Goal: Information Seeking & Learning: Learn about a topic

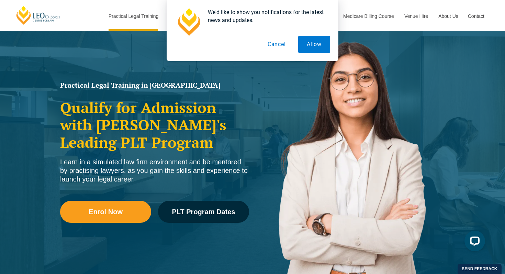
click at [288, 43] on button "Cancel" at bounding box center [276, 44] width 35 height 17
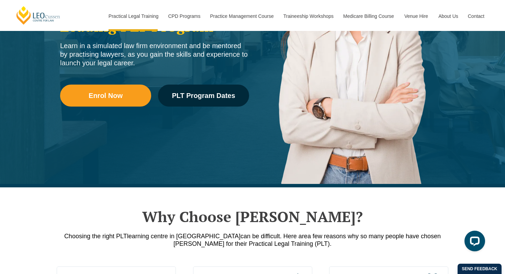
scroll to position [175, 0]
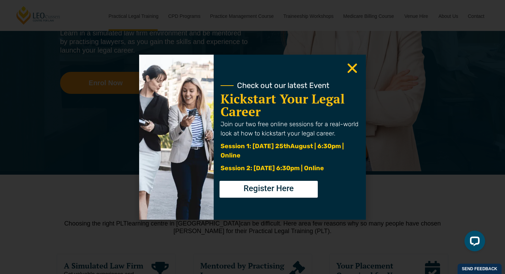
click at [350, 70] on use "Close" at bounding box center [353, 68] width 10 height 10
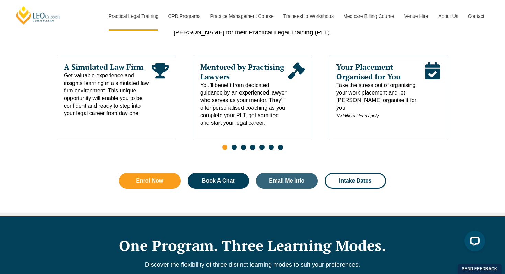
scroll to position [380, 0]
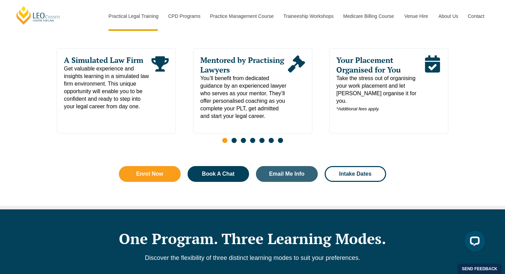
click at [233, 142] on span "Go to slide 2" at bounding box center [234, 140] width 5 height 5
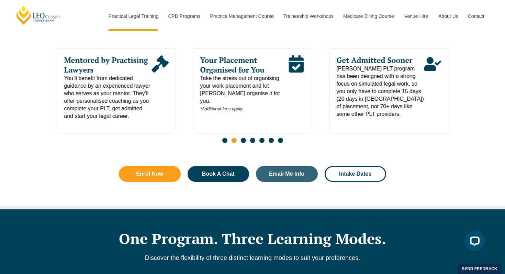
click at [242, 142] on span "Go to slide 3" at bounding box center [243, 140] width 5 height 5
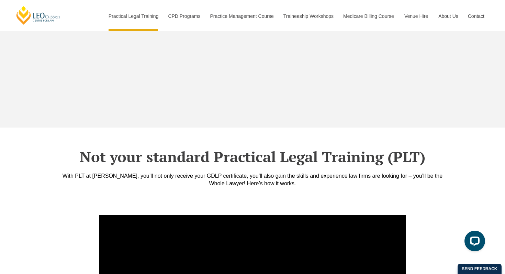
scroll to position [2295, 0]
click at [28, 158] on div "Not your standard Practical Legal Training (PLT) With PLT at [PERSON_NAME], you…" at bounding box center [252, 168] width 505 height 80
click at [34, 172] on div "Not your standard Practical Legal Training (PLT) With PLT at [PERSON_NAME], you…" at bounding box center [252, 168] width 505 height 80
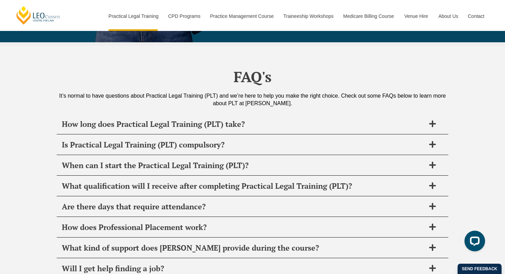
scroll to position [3248, 0]
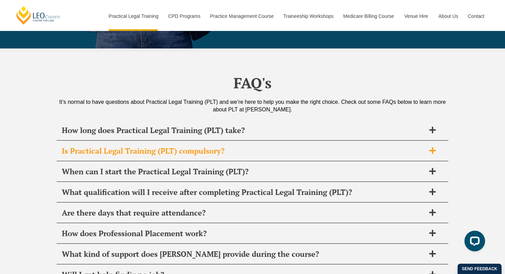
click at [118, 146] on span "Is Practical Legal Training (PLT) compulsory?" at bounding box center [244, 151] width 364 height 10
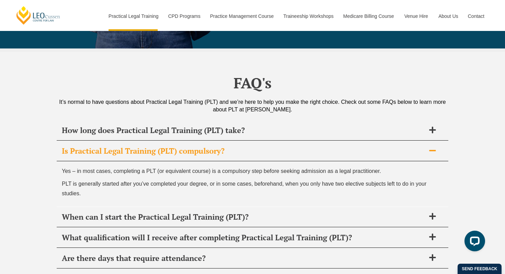
click at [118, 146] on span "Is Practical Legal Training (PLT) compulsory?" at bounding box center [244, 151] width 364 height 10
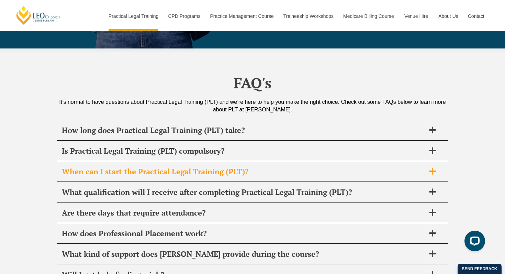
click at [119, 167] on span "When can I start the Practical Legal Training (PLT)?" at bounding box center [244, 172] width 364 height 10
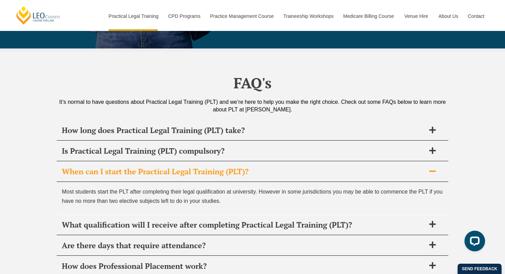
click at [118, 167] on span "When can I start the Practical Legal Training (PLT)?" at bounding box center [244, 172] width 364 height 10
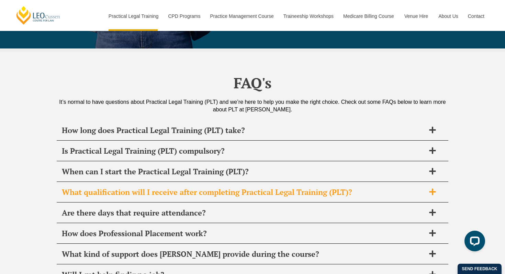
click at [123, 187] on span "What qualification will I receive after completing Practical Legal Training (PL…" at bounding box center [244, 192] width 364 height 10
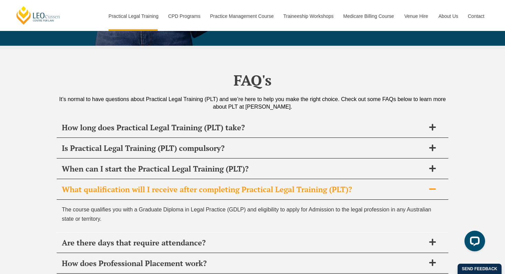
scroll to position [3251, 0]
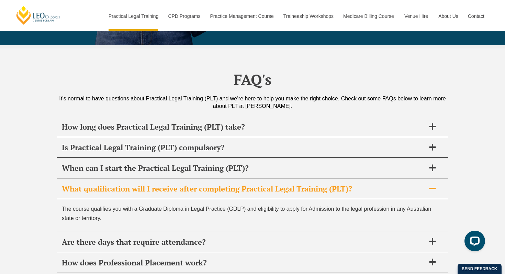
click at [123, 184] on span "What qualification will I receive after completing Practical Legal Training (PL…" at bounding box center [244, 189] width 364 height 10
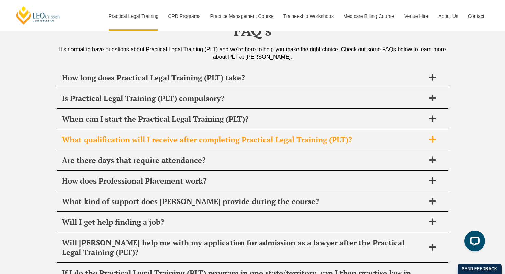
scroll to position [3330, 0]
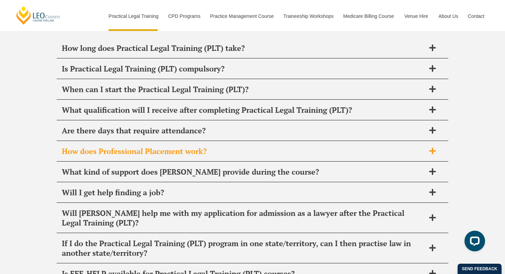
click at [120, 146] on span "How does Professional Placement work?" at bounding box center [244, 151] width 364 height 10
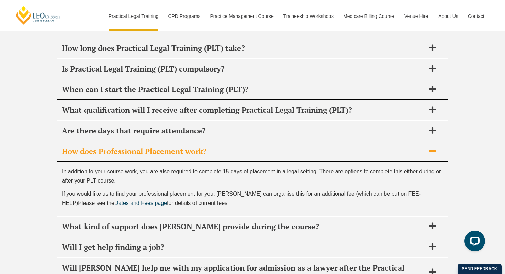
click at [120, 146] on span "How does Professional Placement work?" at bounding box center [244, 151] width 364 height 10
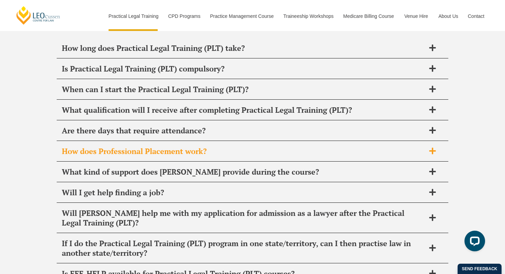
click at [120, 146] on span "How does Professional Placement work?" at bounding box center [244, 151] width 364 height 10
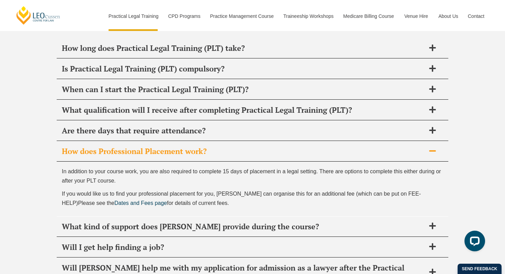
click at [120, 146] on span "How does Professional Placement work?" at bounding box center [244, 151] width 364 height 10
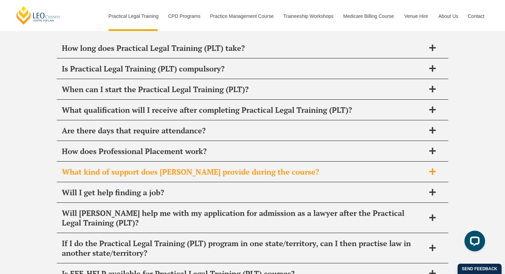
click at [124, 167] on span "What kind of support does [PERSON_NAME] provide during the course?" at bounding box center [244, 172] width 364 height 10
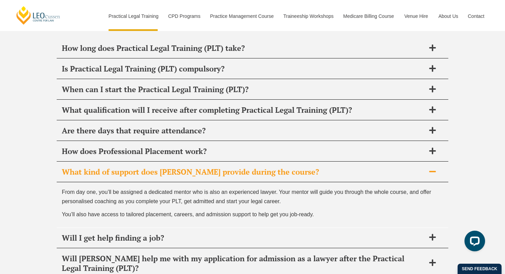
click at [124, 167] on span "What kind of support does [PERSON_NAME] provide during the course?" at bounding box center [244, 172] width 364 height 10
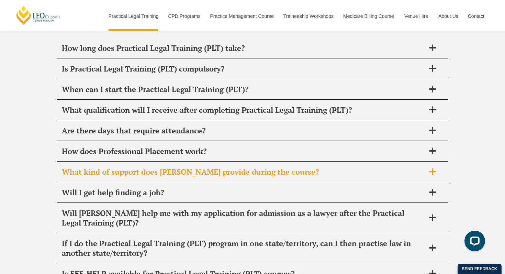
click at [124, 167] on span "What kind of support does [PERSON_NAME] provide during the course?" at bounding box center [244, 172] width 364 height 10
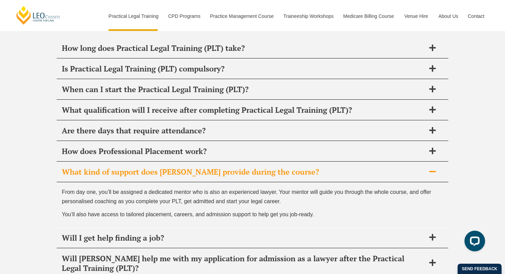
click at [124, 167] on span "What kind of support does [PERSON_NAME] provide during the course?" at bounding box center [244, 172] width 364 height 10
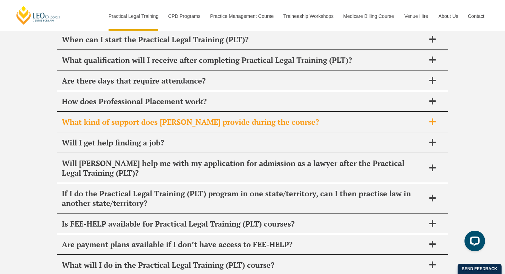
scroll to position [3381, 0]
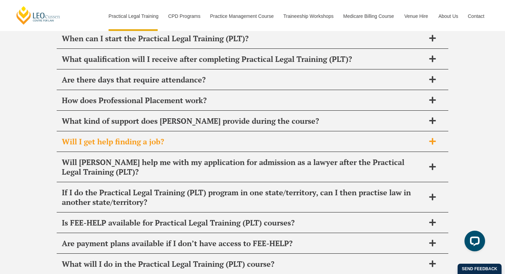
click at [115, 137] on span "Will I get help finding a job?" at bounding box center [244, 142] width 364 height 10
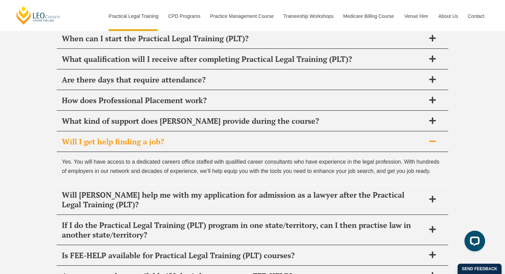
click at [115, 137] on span "Will I get help finding a job?" at bounding box center [244, 142] width 364 height 10
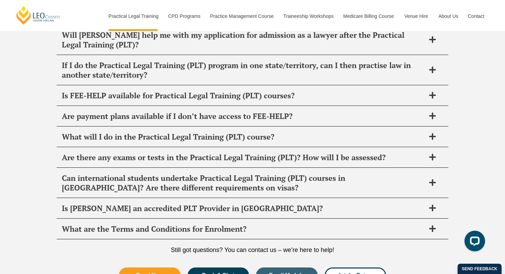
scroll to position [3509, 0]
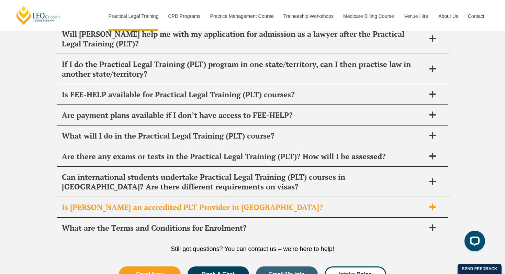
click at [137, 197] on div "Is [PERSON_NAME] an accredited PLT Provider in [GEOGRAPHIC_DATA]?" at bounding box center [253, 207] width 392 height 20
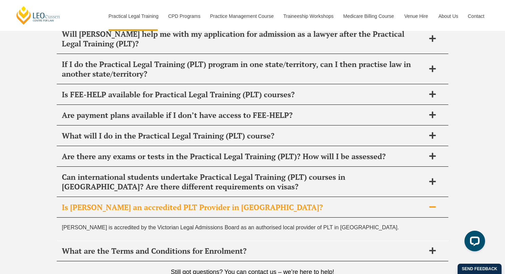
click at [138, 202] on span "Is [PERSON_NAME] an accredited PLT Provider in [GEOGRAPHIC_DATA]?" at bounding box center [244, 207] width 364 height 10
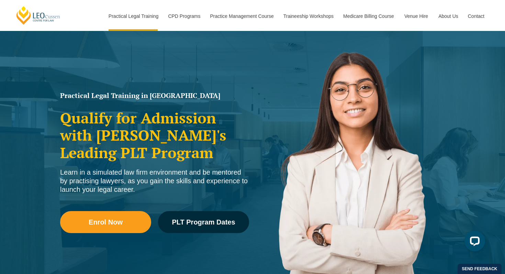
scroll to position [0, 0]
